Goal: Task Accomplishment & Management: Contribute content

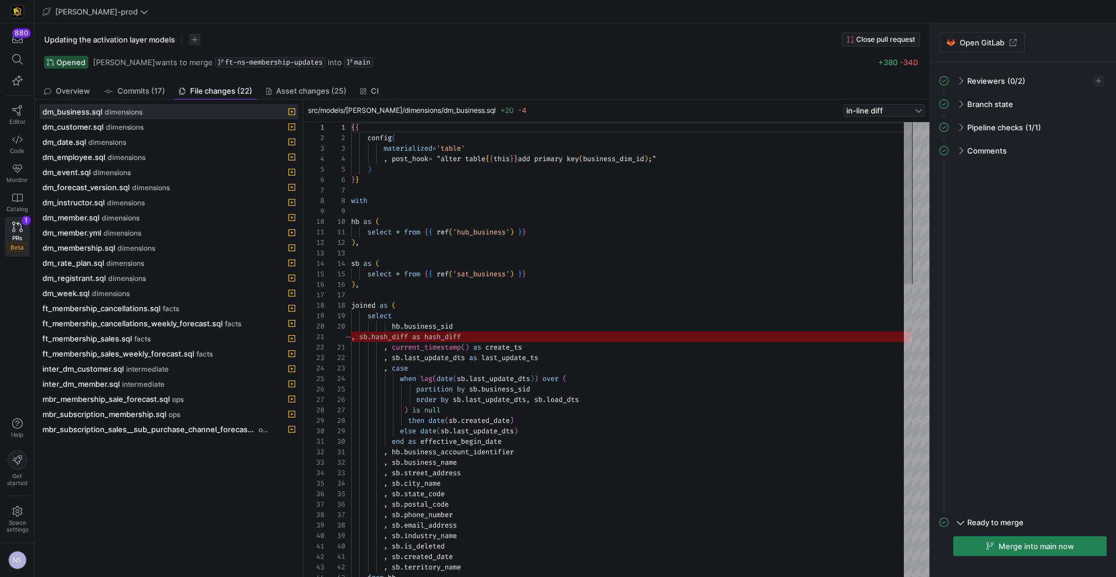
scroll to position [105, 0]
click at [110, 288] on div "dm_week.sql dimensions" at bounding box center [155, 292] width 227 height 9
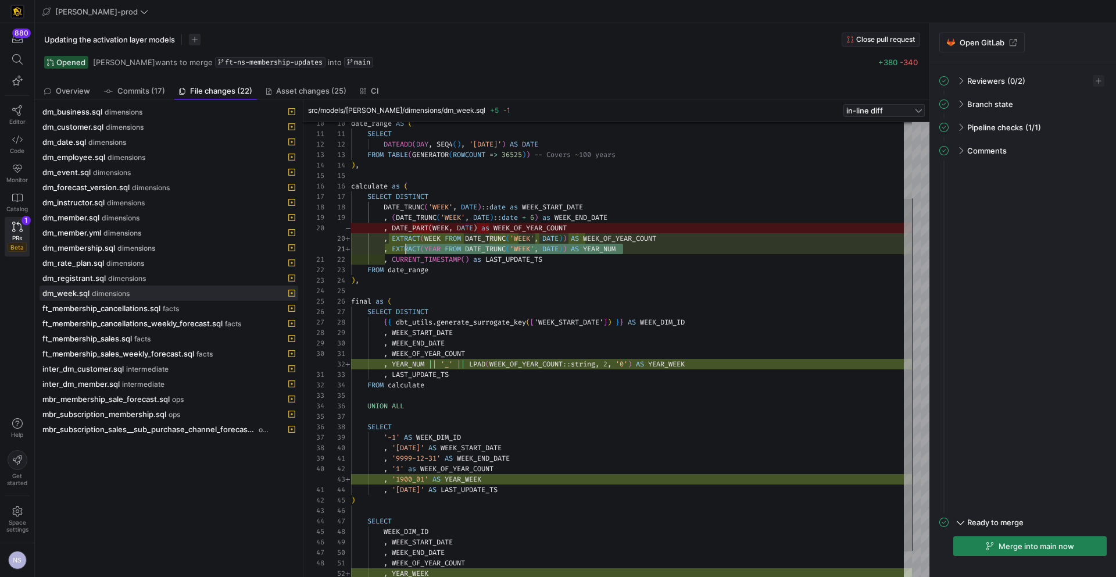
scroll to position [0, 34]
drag, startPoint x: 644, startPoint y: 246, endPoint x: 384, endPoint y: 246, distance: 259.3
click at [384, 246] on div "date_range AS ( SELECT DATEADD ( DAY , SEQ4 ( ) , '[DATE]' ) AS DATE FROM TABLE…" at bounding box center [631, 317] width 561 height 586
click at [596, 240] on div "date_range AS ( SELECT DATEADD ( DAY , SEQ4 ( ) , '[DATE]' ) AS DATE FROM TABLE…" at bounding box center [631, 317] width 561 height 586
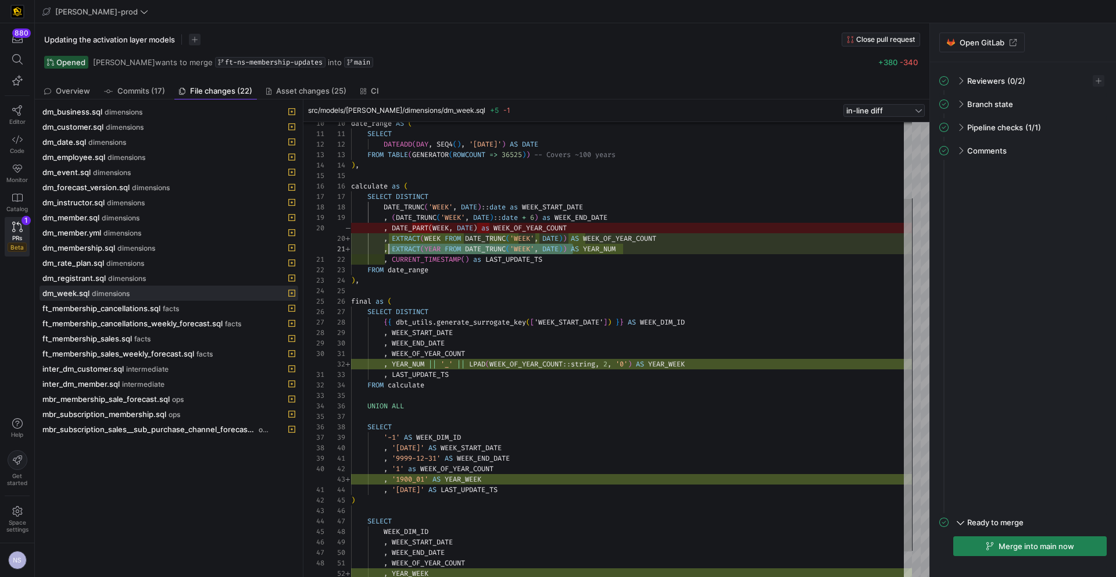
scroll to position [0, 42]
drag, startPoint x: 574, startPoint y: 249, endPoint x: 394, endPoint y: 248, distance: 180.2
click at [394, 248] on div "date_range AS ( SELECT DATEADD ( DAY , SEQ4 ( ) , '[DATE]' ) AS DATE FROM TABLE…" at bounding box center [631, 317] width 561 height 586
click at [610, 249] on div "date_range AS ( SELECT DATEADD ( DAY , SEQ4 ( ) , '[DATE]' ) AS DATE FROM TABLE…" at bounding box center [631, 317] width 561 height 586
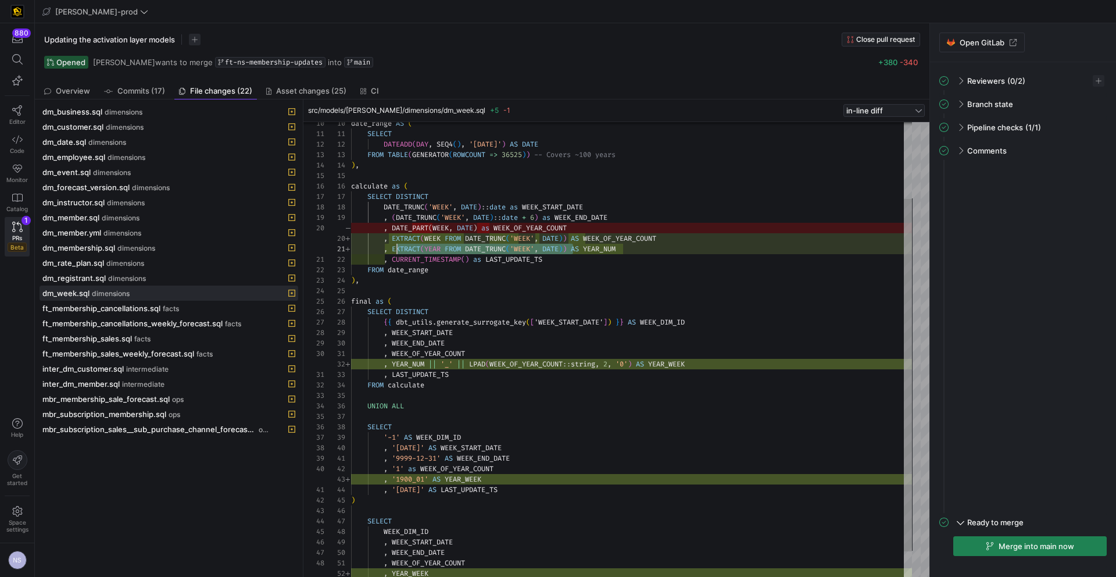
scroll to position [0, 42]
drag, startPoint x: 574, startPoint y: 248, endPoint x: 394, endPoint y: 249, distance: 179.6
click at [394, 249] on div "date_range AS ( SELECT DATEADD ( DAY , SEQ4 ( ) , '[DATE]' ) AS DATE FROM TABLE…" at bounding box center [631, 317] width 561 height 586
drag, startPoint x: 701, startPoint y: 366, endPoint x: 437, endPoint y: 366, distance: 263.9
click at [437, 366] on div "date_range AS ( SELECT DATEADD ( DAY , SEQ4 ( ) , '[DATE]' ) AS DATE FROM TABLE…" at bounding box center [631, 317] width 561 height 586
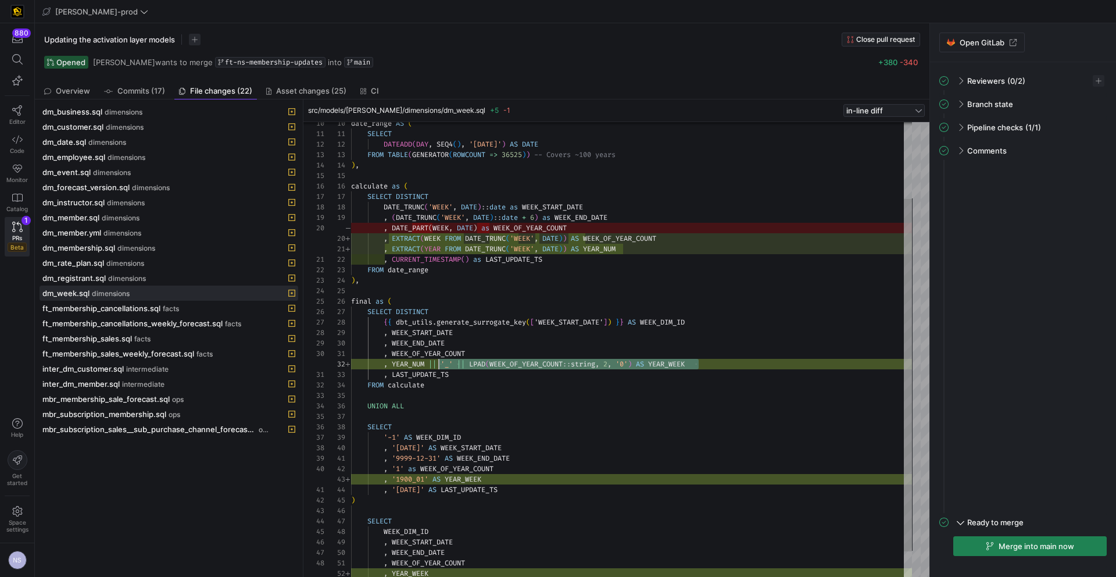
click at [437, 365] on span "||" at bounding box center [432, 363] width 8 height 9
drag, startPoint x: 432, startPoint y: 365, endPoint x: 637, endPoint y: 360, distance: 204.7
click at [642, 361] on div "date_range AS ( SELECT DATEADD ( DAY , SEQ4 ( ) , '[DATE]' ) AS DATE FROM TABLE…" at bounding box center [631, 317] width 561 height 586
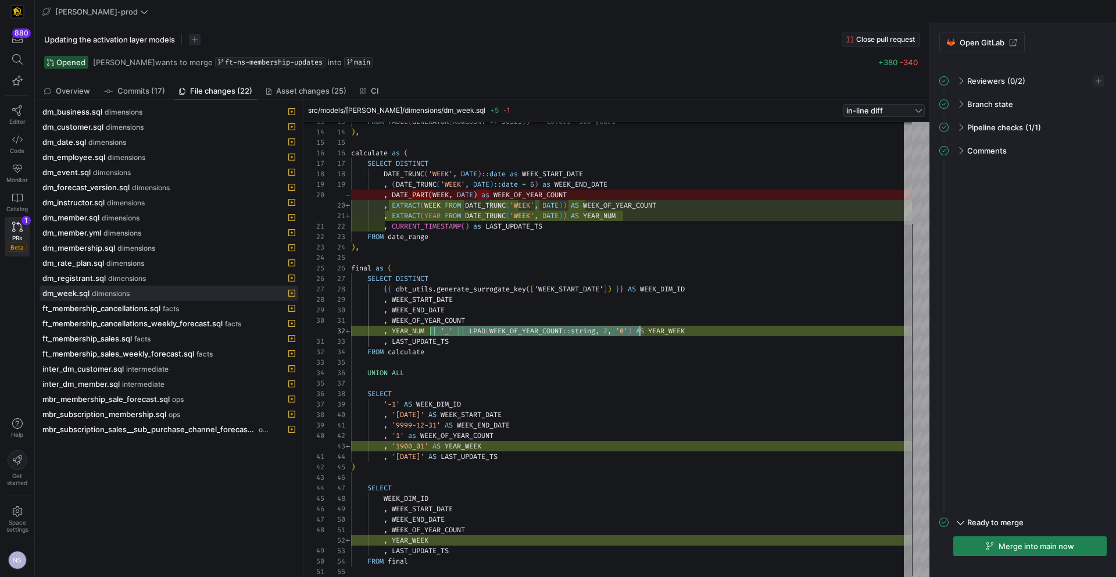
type textarea ", '9999-12-31' AS WEEK_END_DATE , '1' as WEEK_OF_YEAR_COUNT , '1900_01' AS YEAR…"
click at [484, 440] on div "FROM TABLE ( GENERATOR ( ROWCOUNT => 36525 ) ) -- Covers ~100 years ) , calcula…" at bounding box center [631, 284] width 561 height 586
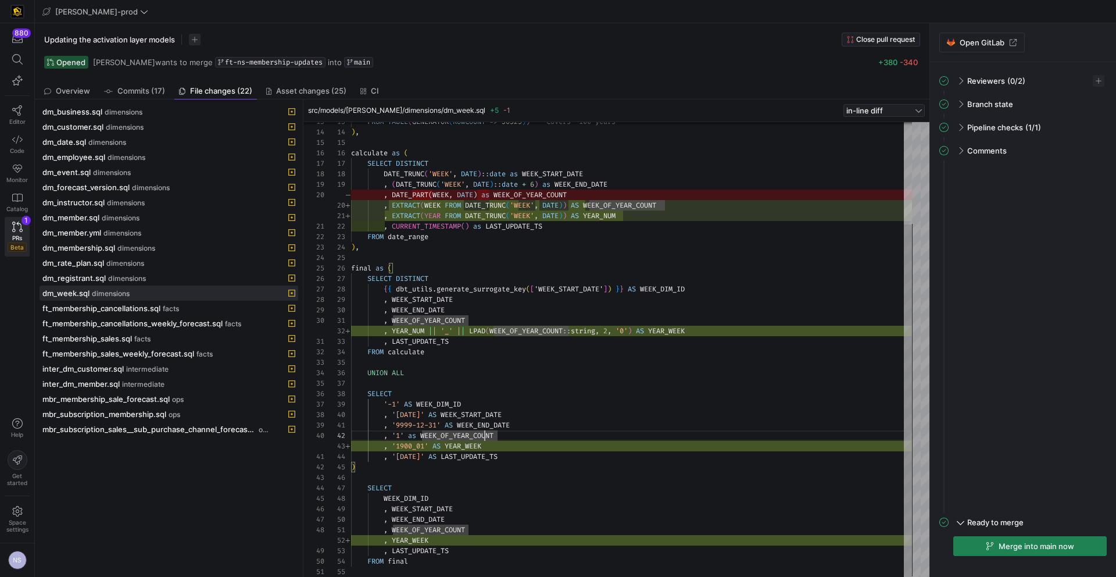
scroll to position [21, 46]
click at [395, 451] on div "FROM TABLE ( GENERATOR ( ROWCOUNT => 36525 ) ) -- Covers ~100 years ) , calcula…" at bounding box center [631, 284] width 561 height 586
click at [388, 449] on div "FROM TABLE ( GENERATOR ( ROWCOUNT => 36525 ) ) -- Covers ~100 years ) , calcula…" at bounding box center [631, 284] width 561 height 586
click at [387, 449] on div "FROM TABLE ( GENERATOR ( ROWCOUNT => 36525 ) ) -- Covers ~100 years ) , calcula…" at bounding box center [631, 284] width 561 height 586
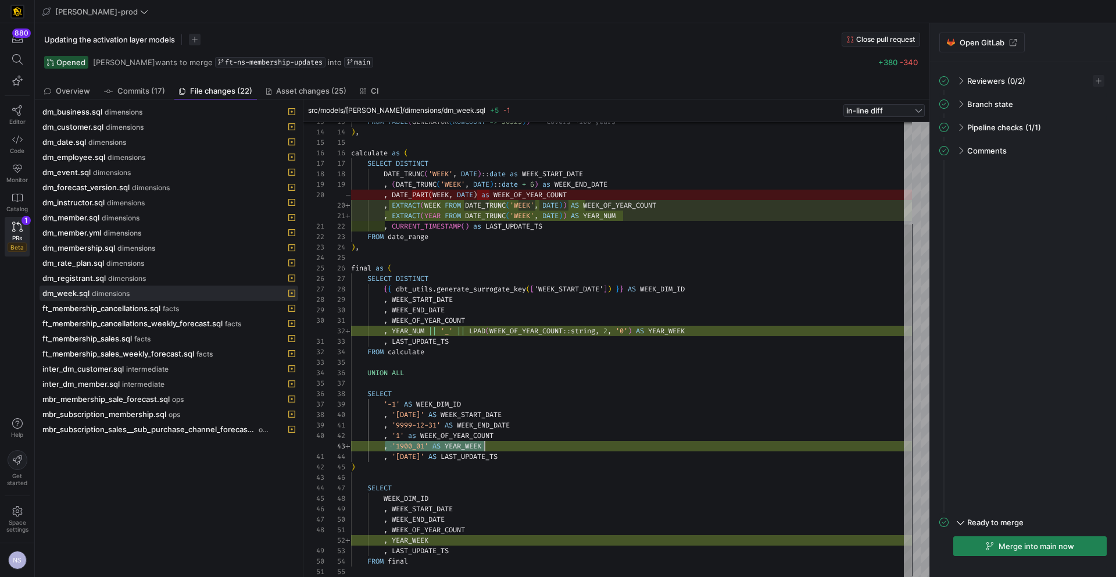
drag, startPoint x: 387, startPoint y: 449, endPoint x: 492, endPoint y: 446, distance: 105.3
click at [492, 446] on div "FROM TABLE ( GENERATOR ( ROWCOUNT => 36525 ) ) -- Covers ~100 years ) , calcula…" at bounding box center [631, 284] width 561 height 586
click at [469, 446] on div "FROM TABLE ( GENERATOR ( ROWCOUNT => 36525 ) ) -- Covers ~100 years ) , calcula…" at bounding box center [631, 284] width 561 height 586
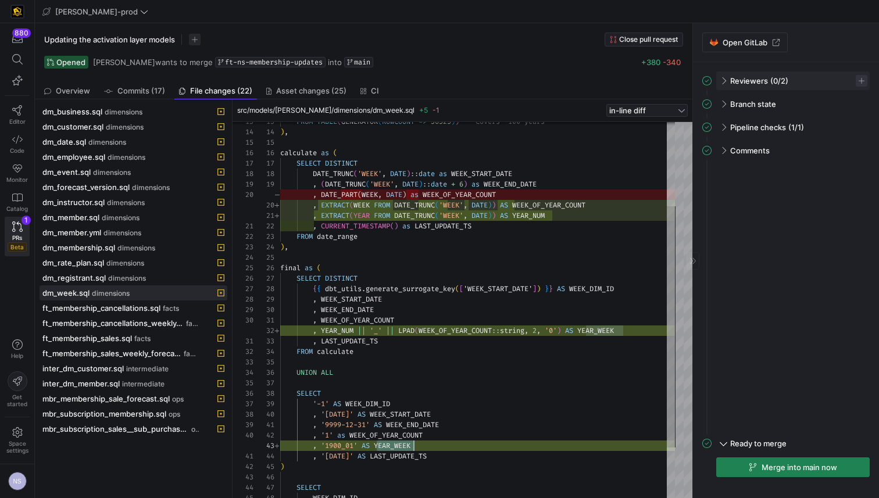
click at [861, 84] on span "button" at bounding box center [862, 81] width 12 height 12
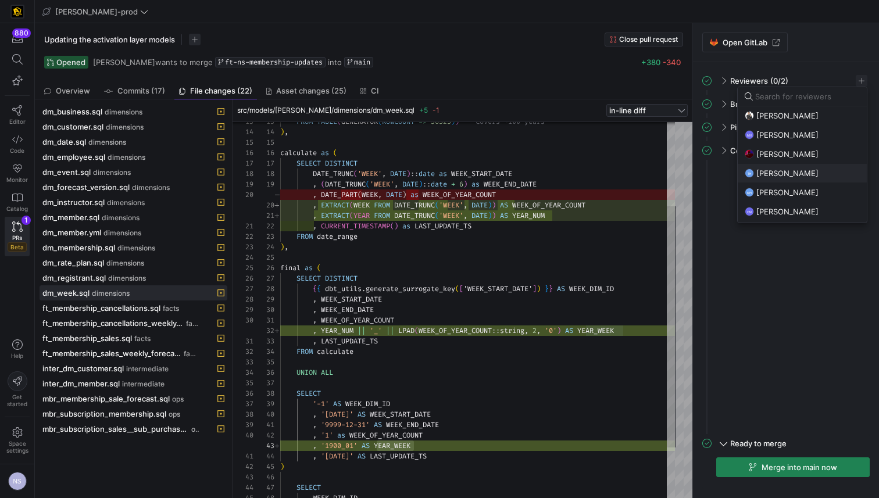
click at [796, 175] on span "[PERSON_NAME]" at bounding box center [787, 173] width 62 height 9
click at [786, 207] on span "[PERSON_NAME]" at bounding box center [787, 211] width 62 height 9
drag, startPoint x: 28, startPoint y: 162, endPoint x: 25, endPoint y: 153, distance: 9.4
click at [28, 161] on div at bounding box center [439, 249] width 879 height 498
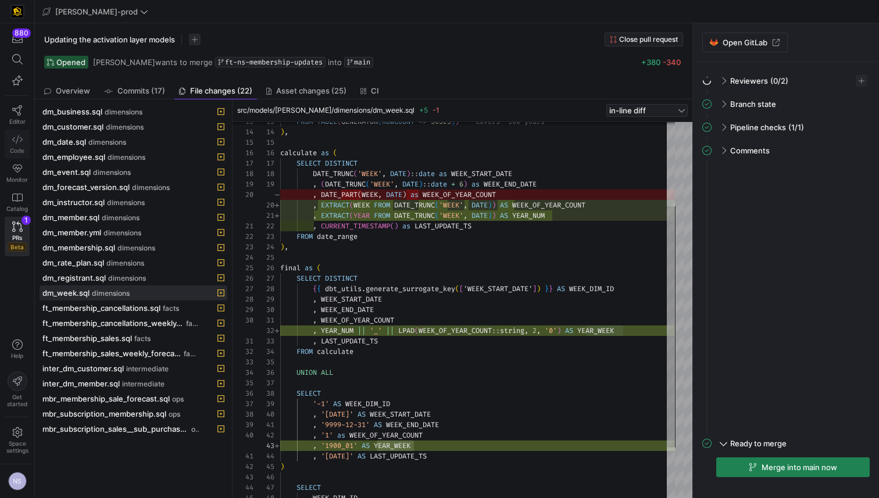
click at [19, 150] on span "Code" at bounding box center [17, 150] width 15 height 7
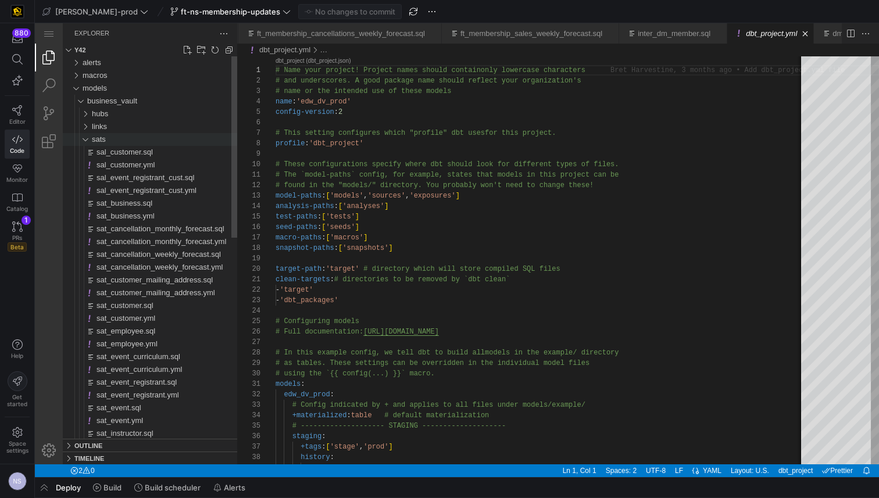
click at [120, 137] on div "sats" at bounding box center [164, 139] width 145 height 13
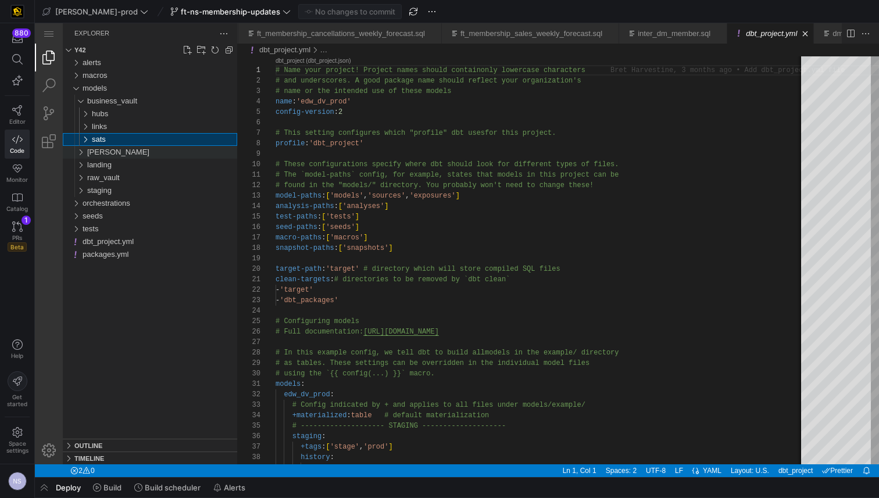
click at [108, 153] on div "[PERSON_NAME]" at bounding box center [162, 152] width 150 height 13
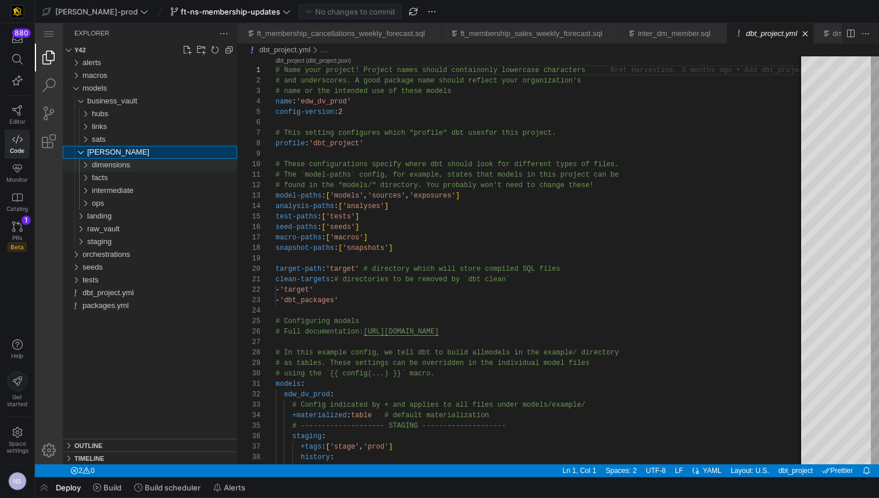
click at [109, 167] on span "dimensions" at bounding box center [111, 164] width 38 height 9
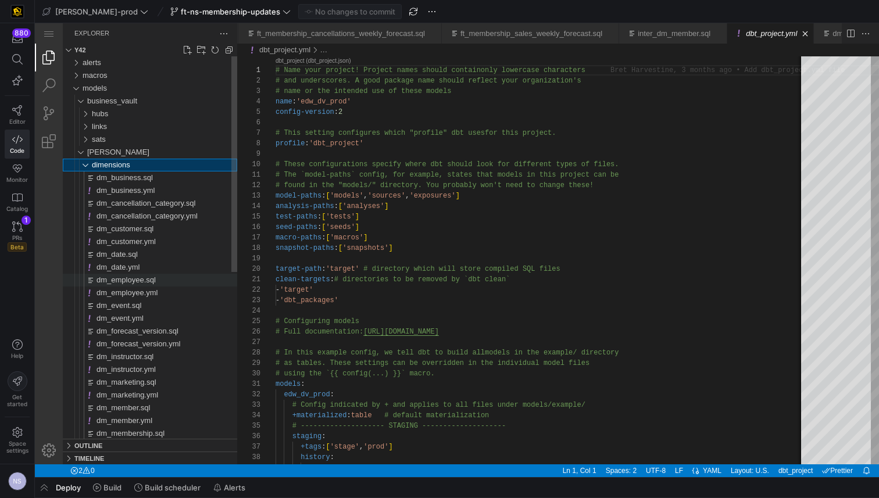
click at [148, 275] on div "dm_employee.sql" at bounding box center [167, 280] width 141 height 13
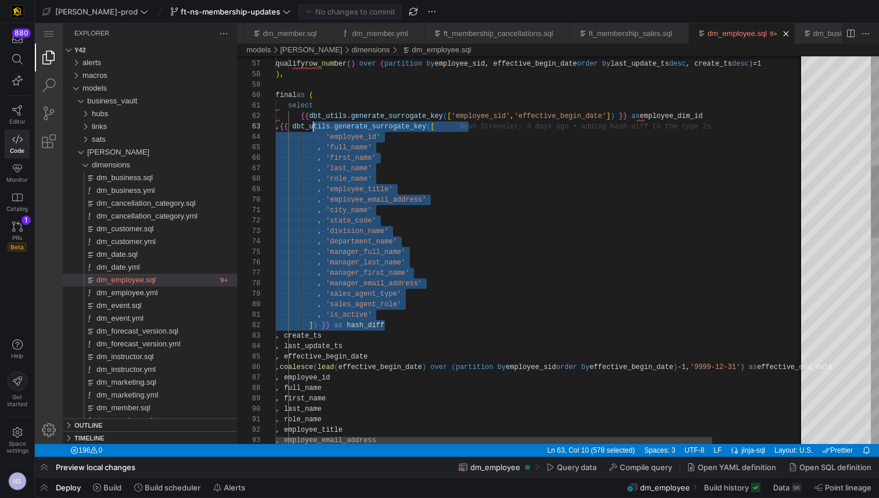
scroll to position [21, 34]
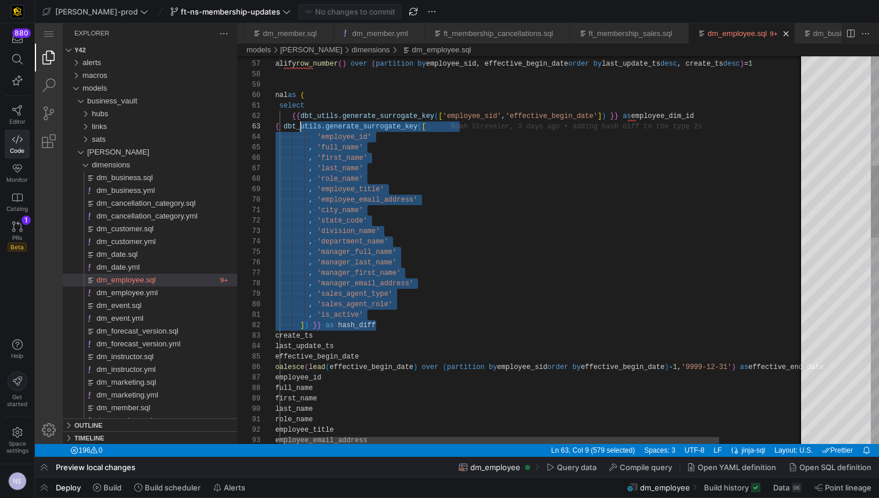
drag, startPoint x: 385, startPoint y: 316, endPoint x: 310, endPoint y: 127, distance: 203.5
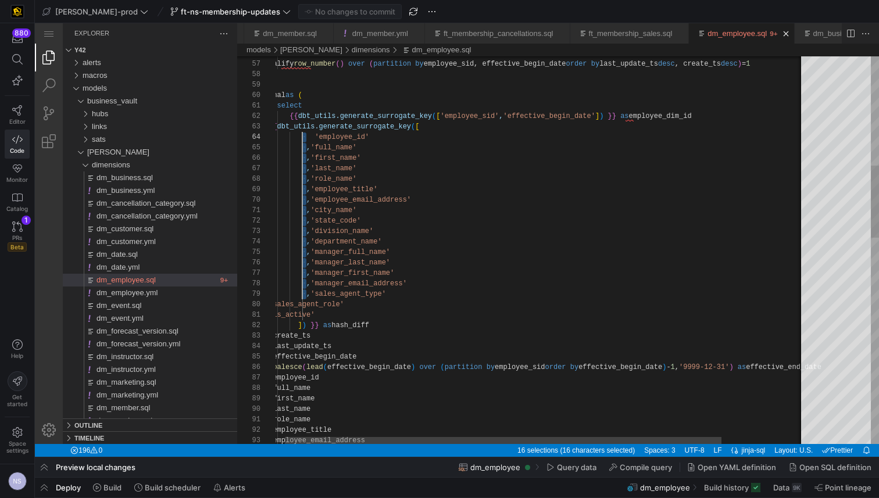
scroll to position [31, 42]
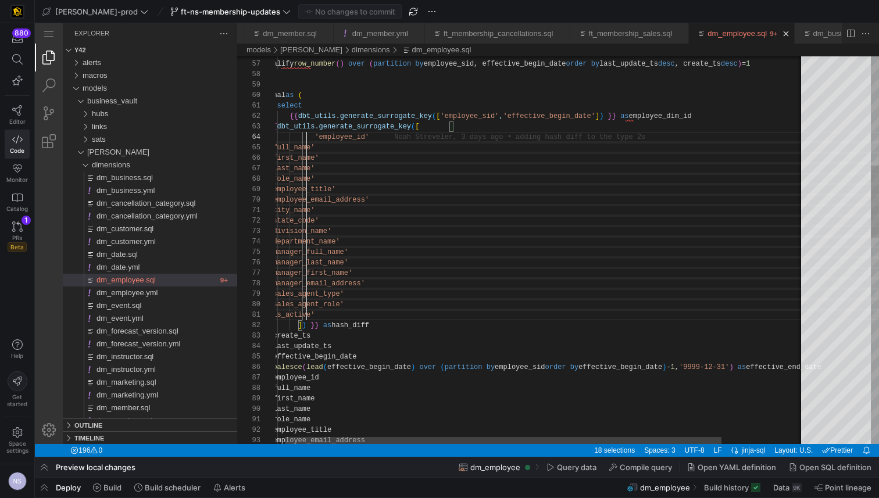
drag, startPoint x: 306, startPoint y: 133, endPoint x: 306, endPoint y: 311, distance: 178.5
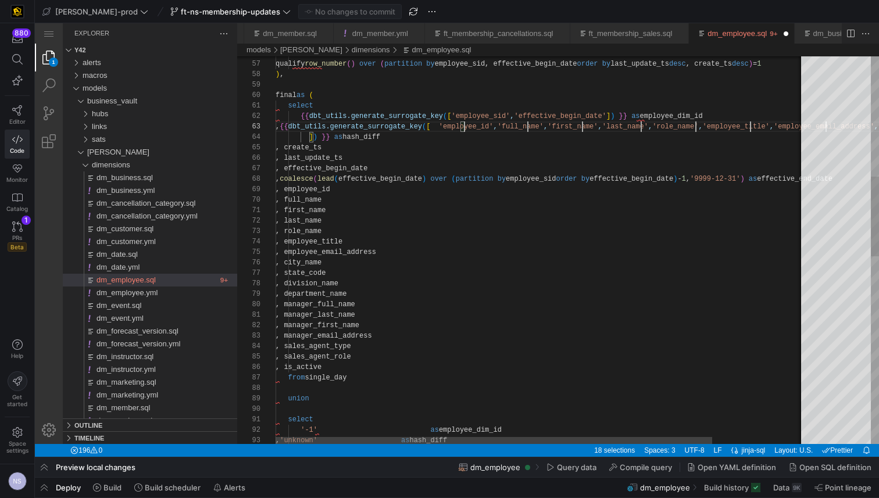
scroll to position [21, 189]
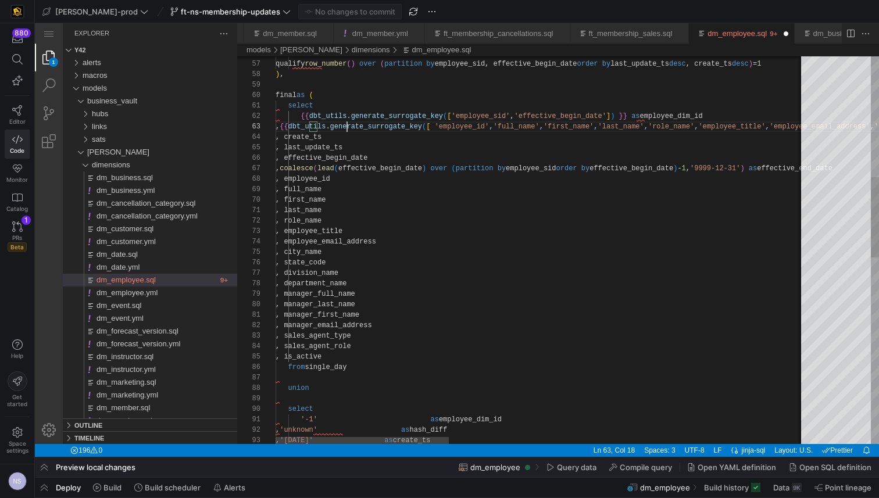
scroll to position [21, 84]
type textarea "select {{ dbt_utils.generate_surrogate_key(['employee_sid','effective_begin_dat…"
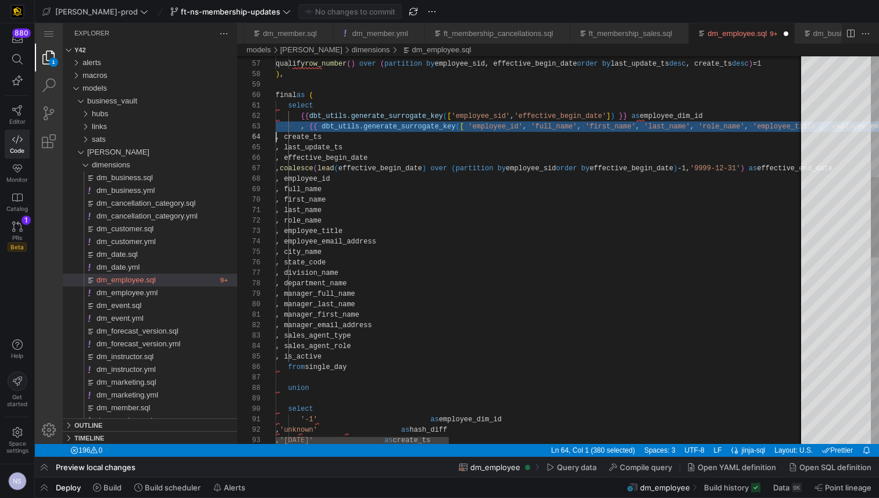
scroll to position [21, 0]
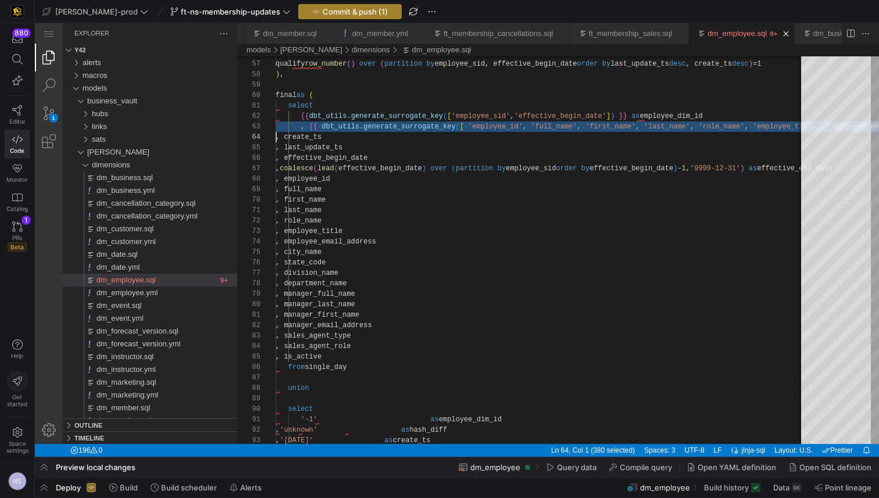
click at [316, 16] on span "button" at bounding box center [350, 12] width 102 height 14
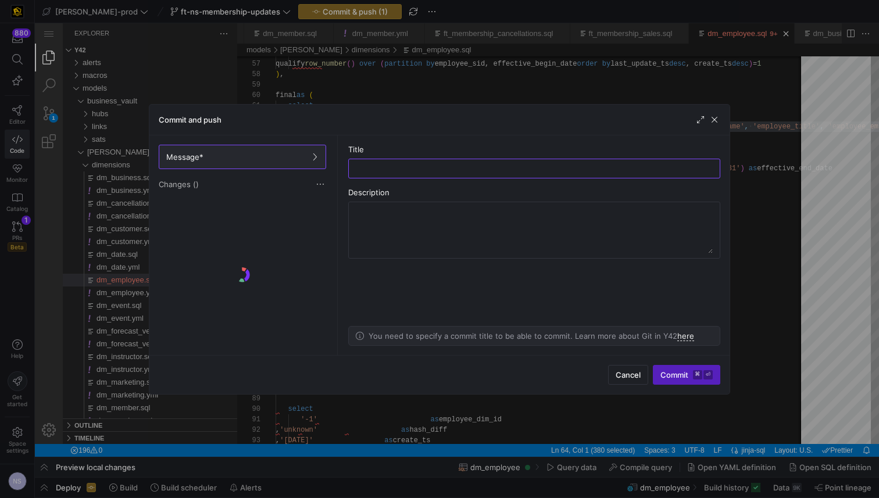
click at [777, 265] on div at bounding box center [439, 249] width 879 height 498
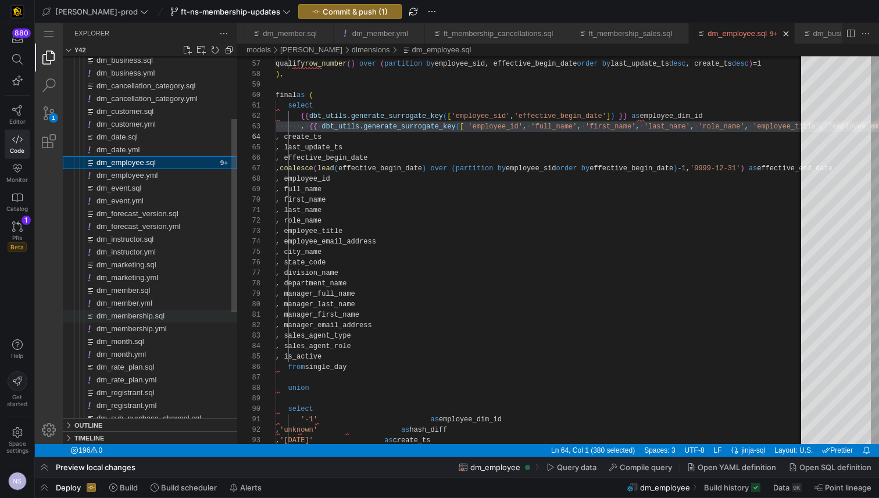
click at [157, 319] on span "dm_membership.sql" at bounding box center [131, 316] width 68 height 9
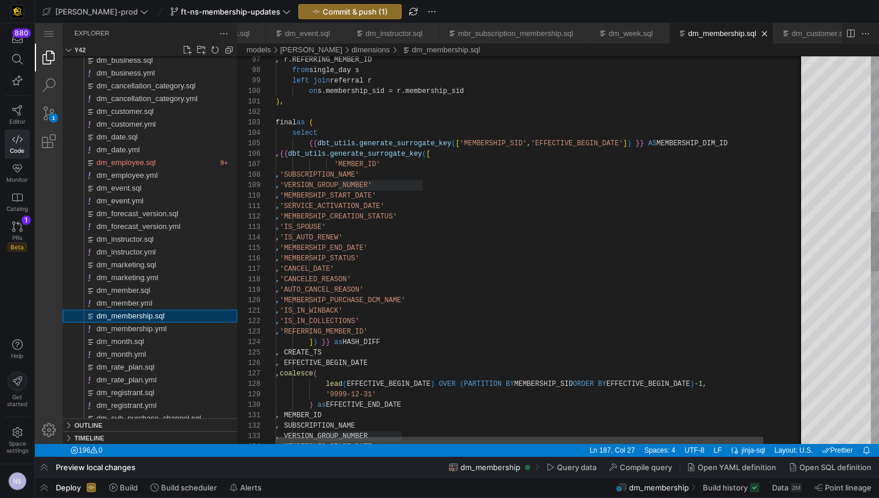
scroll to position [0, 1318]
click at [326, 165] on div ", r.REFERRING_MEMBER_ID from single_day s left join referral r on s.membership_…" at bounding box center [563, 306] width 575 height 2512
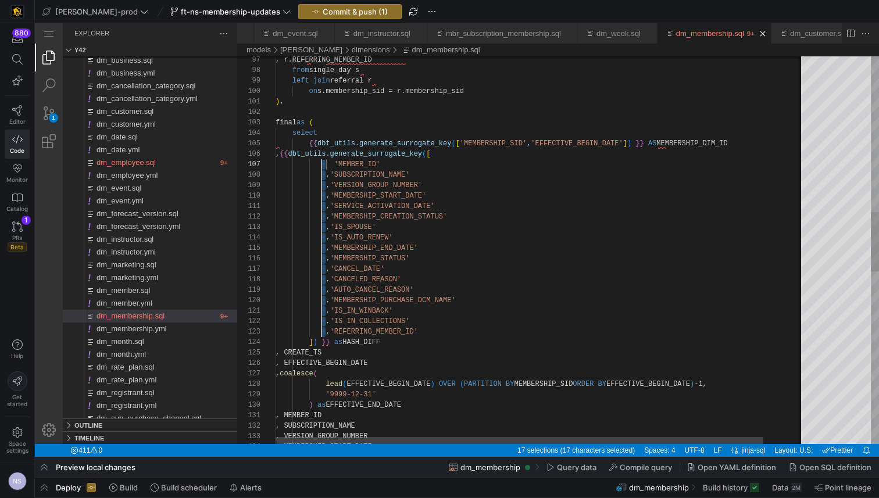
scroll to position [63, 51]
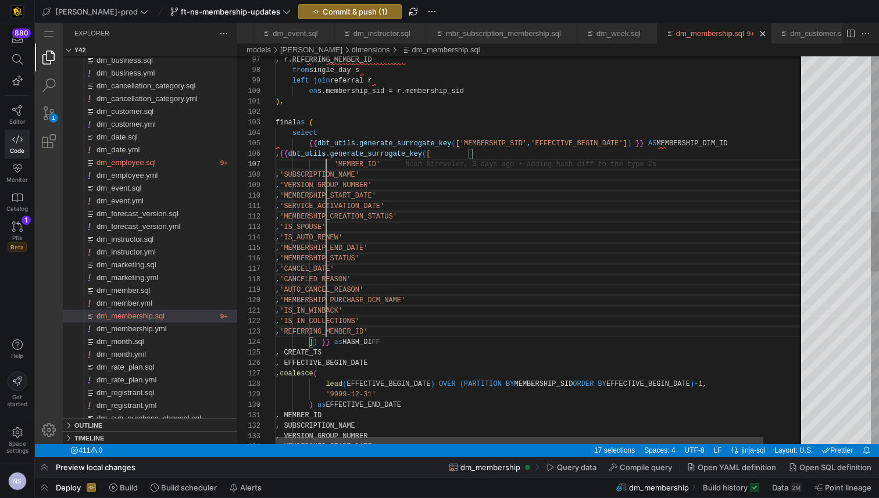
drag, startPoint x: 326, startPoint y: 165, endPoint x: 325, endPoint y: 328, distance: 163.4
click at [326, 328] on div ", r.REFERRING_MEMBER_ID from single_day s left join referral r on s.membership_…" at bounding box center [563, 306] width 575 height 2512
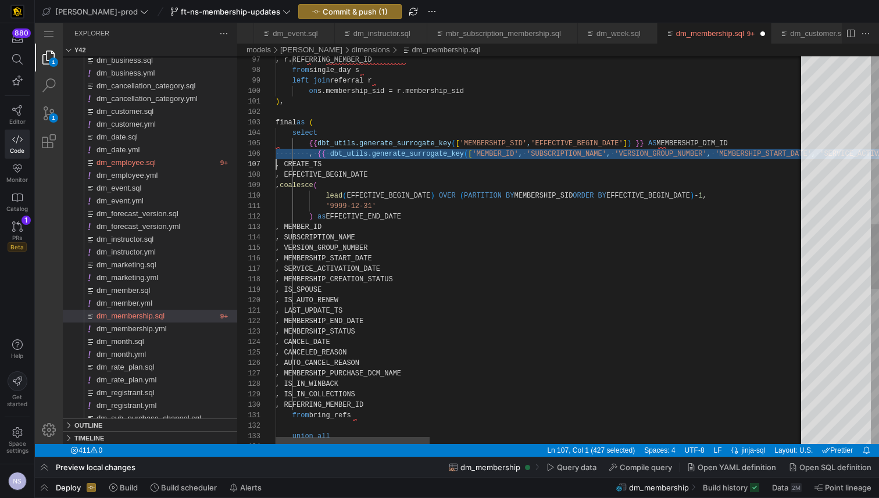
scroll to position [52, 0]
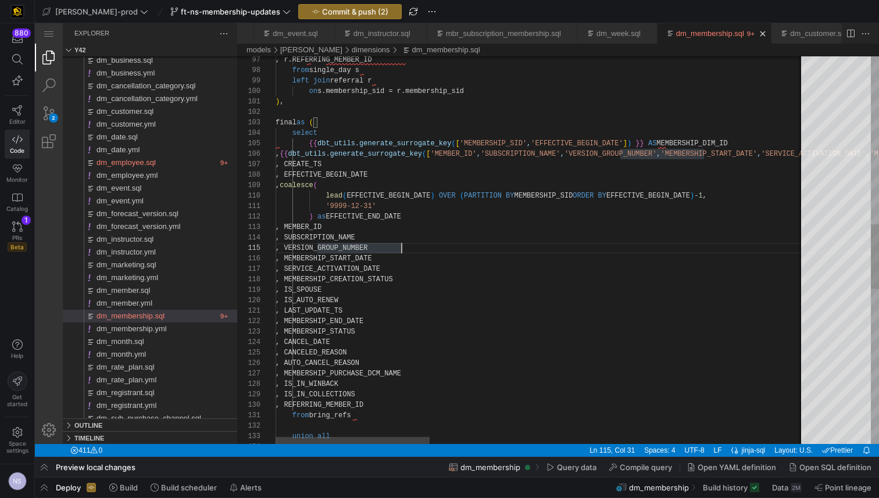
type textarea "), final as ( select {{ dbt_utils.generate_surrogate_key(['MEMBERSHIP_SID', 'EF…"
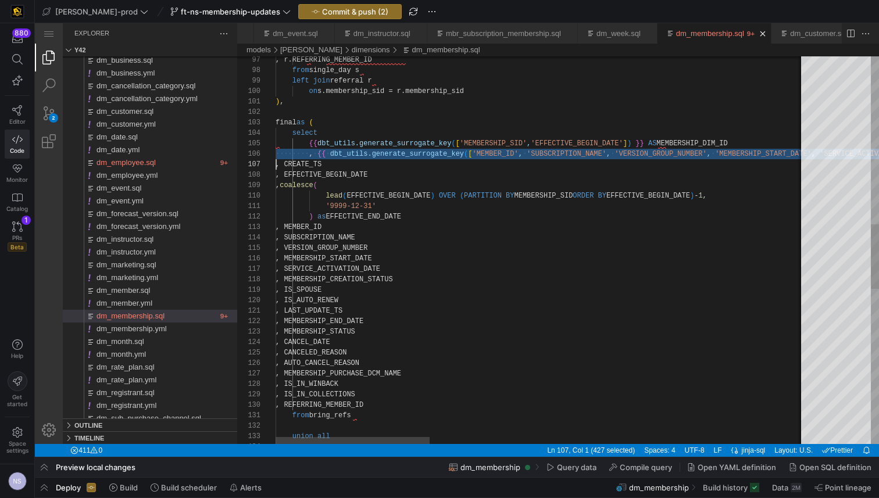
scroll to position [52, 0]
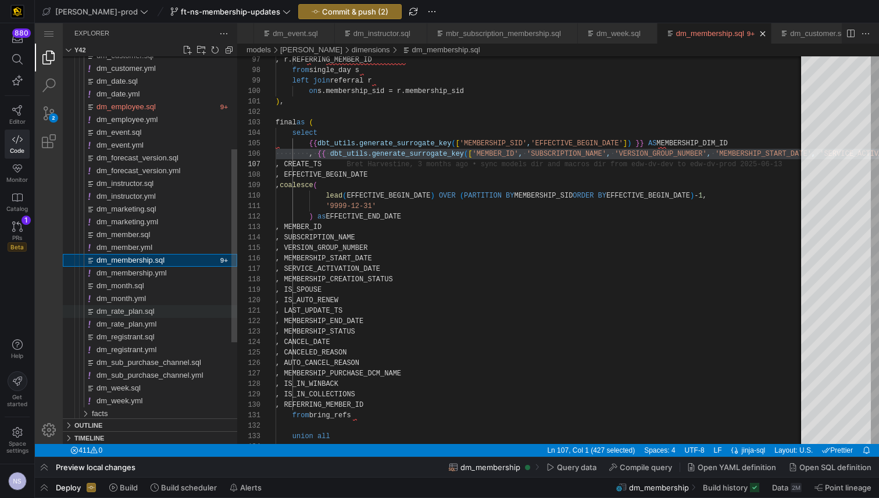
click at [142, 317] on div "dm_rate_plan.sql" at bounding box center [167, 311] width 141 height 13
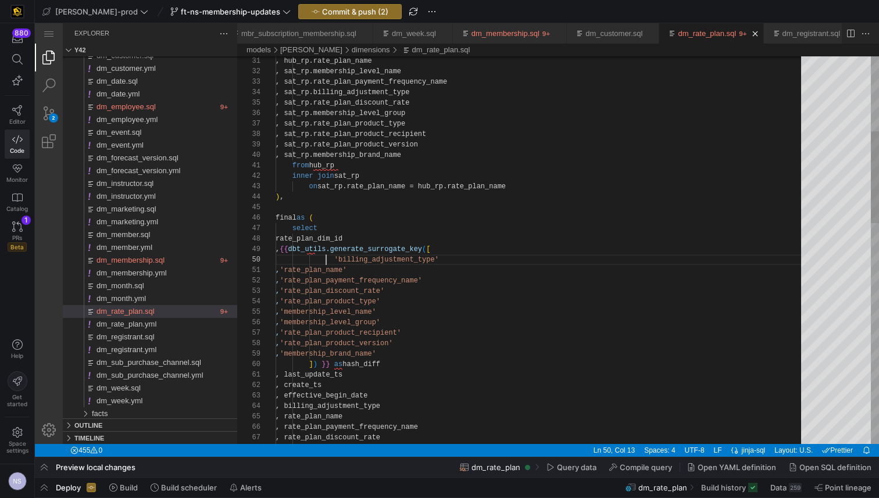
scroll to position [94, 51]
drag, startPoint x: 326, startPoint y: 261, endPoint x: 327, endPoint y: 352, distance: 90.7
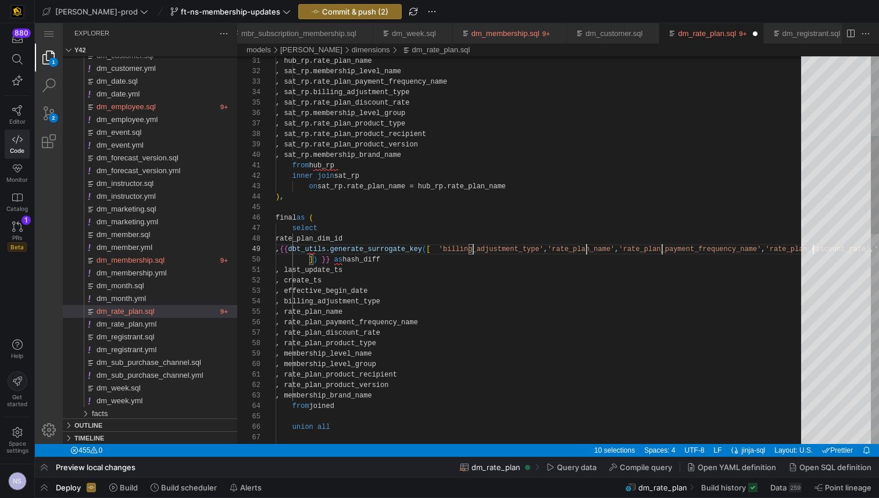
scroll to position [84, 198]
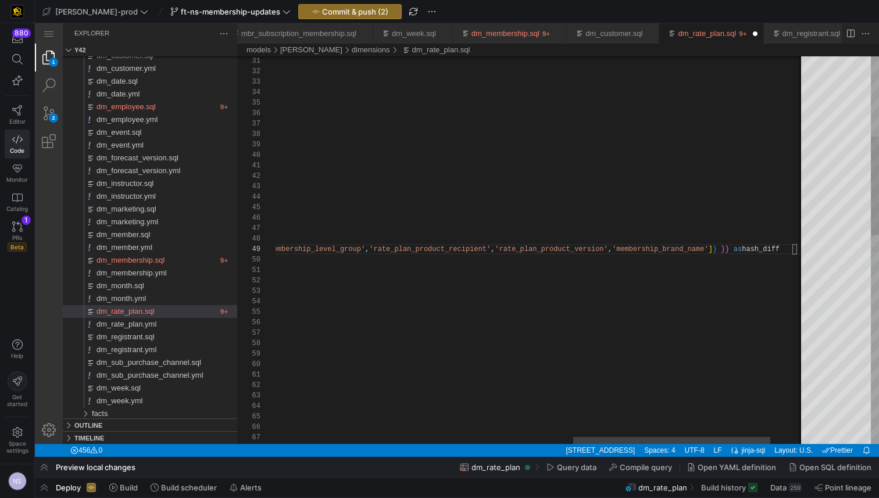
click at [372, 249] on div ", sat_rp.rate_plan_product_recipient , sat_rp.rate_plan_product_type , sat_rp.m…" at bounding box center [180, 501] width 1423 height 1518
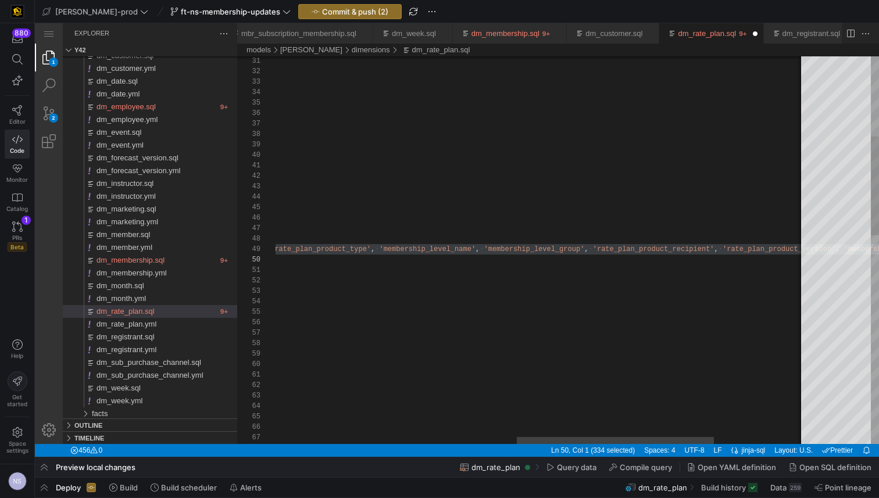
scroll to position [84, 0]
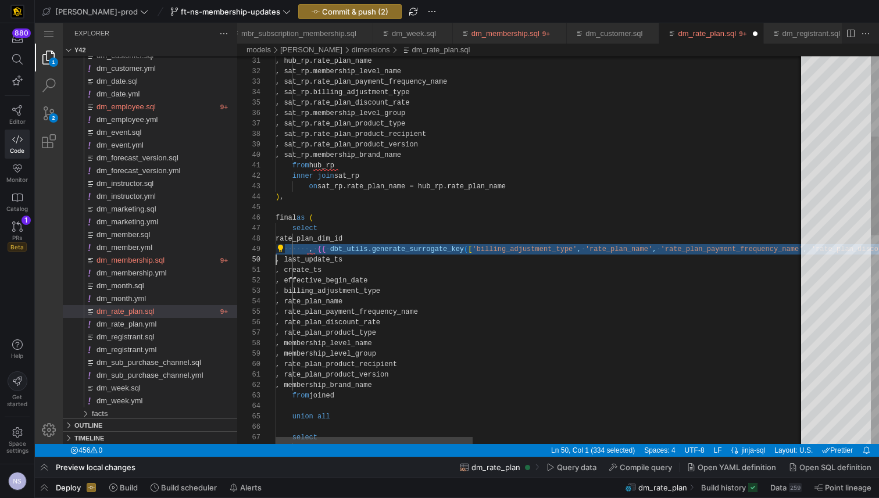
type textarea ", create_ts , effective_begin_date , billing_adjustment_type , rate_plan_name ,…"
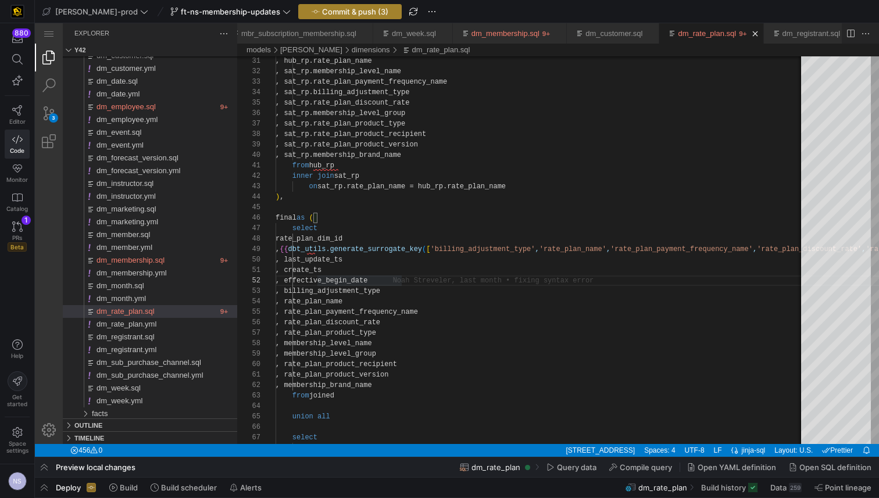
click at [322, 15] on span "Commit & push (3)" at bounding box center [355, 11] width 66 height 9
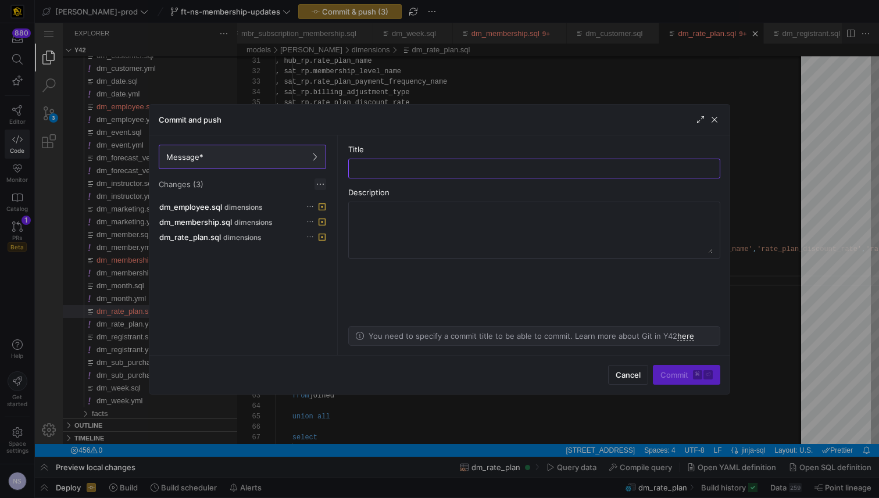
click at [319, 189] on span at bounding box center [321, 184] width 12 height 12
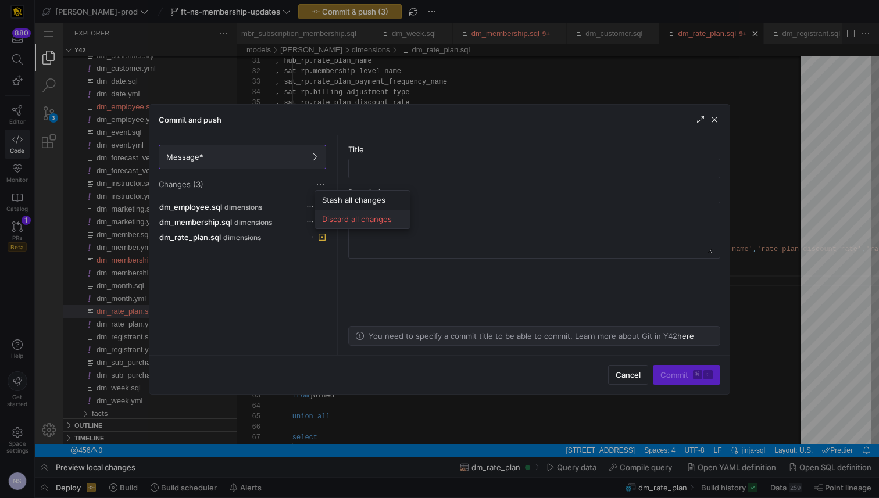
click at [330, 221] on span "Discard all changes" at bounding box center [362, 219] width 81 height 9
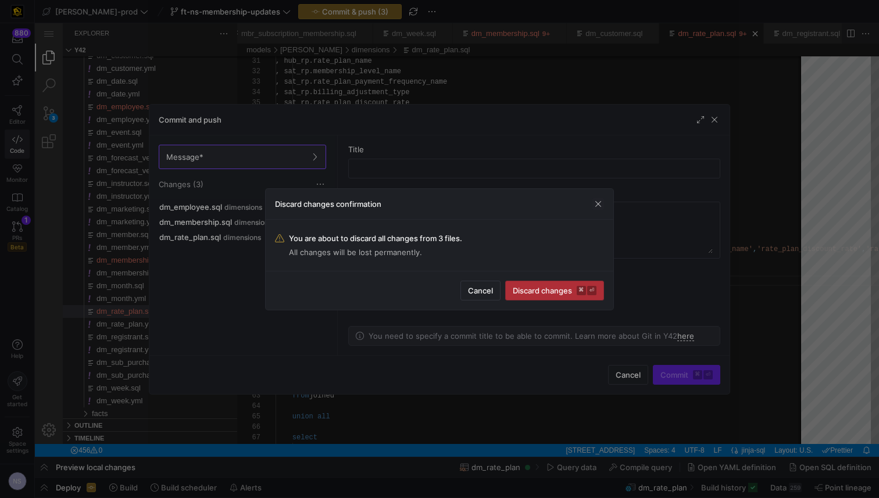
click at [556, 299] on span "submit" at bounding box center [555, 290] width 98 height 19
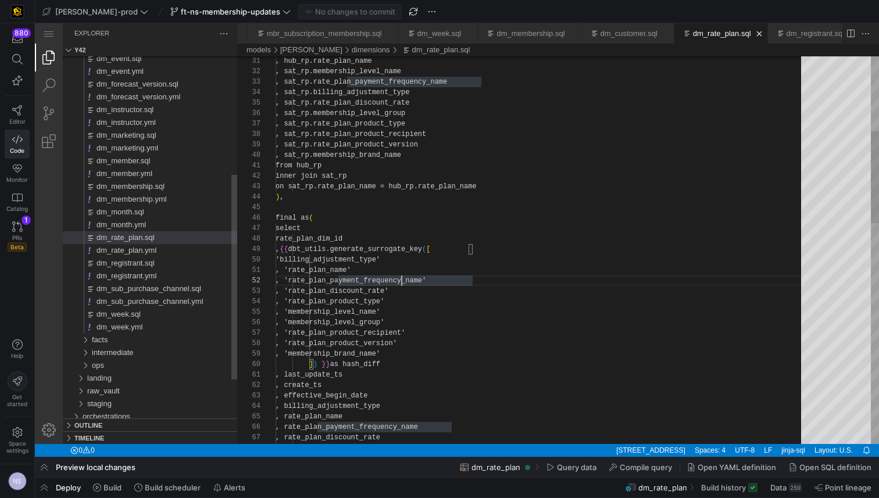
scroll to position [0, 630]
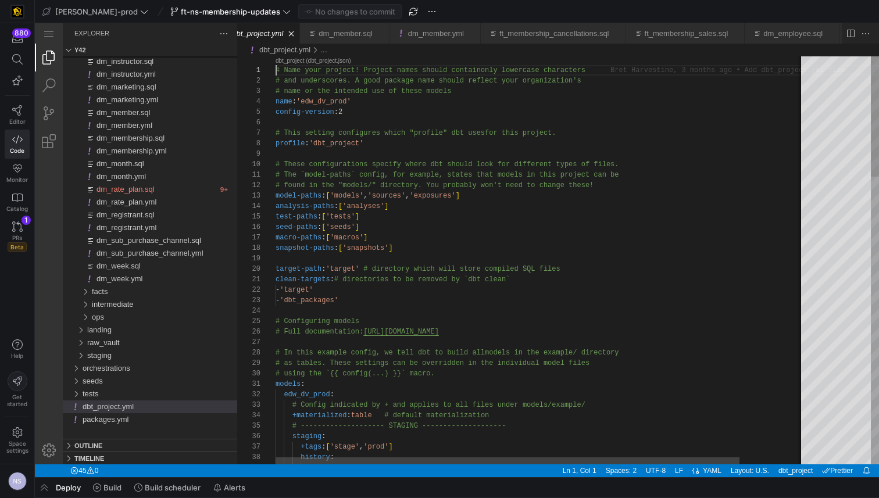
type textarea "# The `model-paths` config, for example, states that models in this project can…"
